Goal: Information Seeking & Learning: Learn about a topic

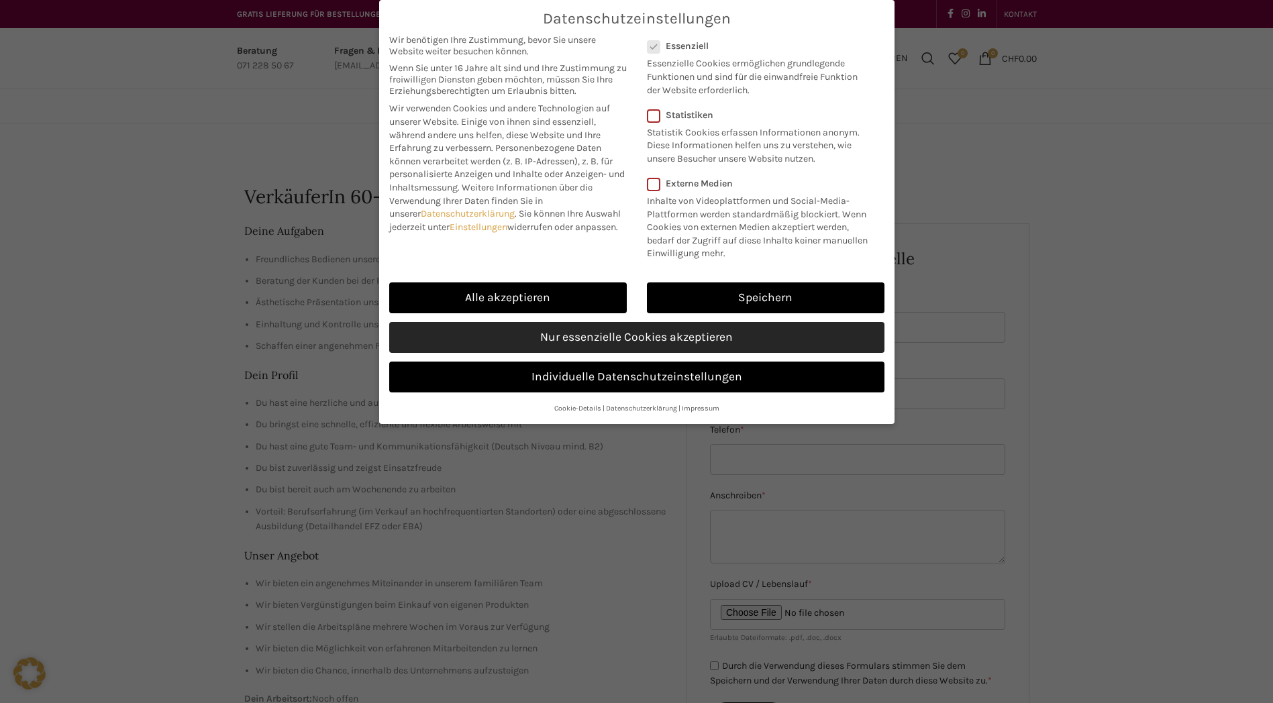
click at [702, 347] on link "Nur essenzielle Cookies akzeptieren" at bounding box center [636, 337] width 495 height 31
